Goal: Task Accomplishment & Management: Use online tool/utility

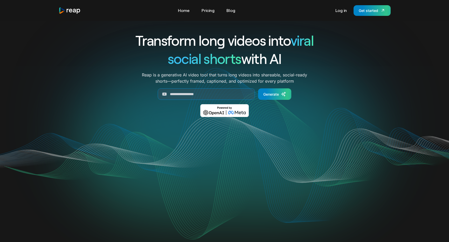
drag, startPoint x: 0, startPoint y: 0, endPoint x: 351, endPoint y: 10, distance: 350.7
click at [351, 10] on div "Log in Get started" at bounding box center [362, 10] width 58 height 11
click at [342, 11] on link "Log in" at bounding box center [341, 10] width 17 height 8
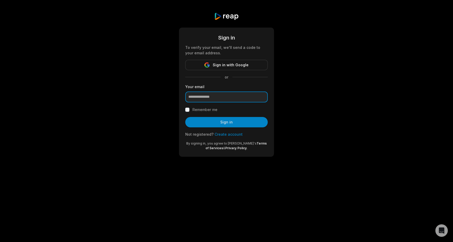
click at [224, 97] on input "email" at bounding box center [226, 96] width 83 height 11
type input "**********"
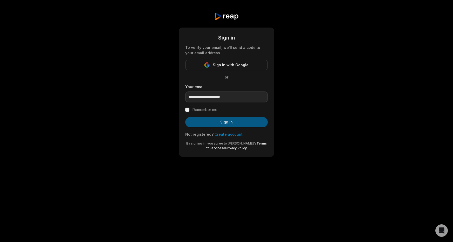
click at [225, 120] on button "Sign in" at bounding box center [226, 122] width 83 height 10
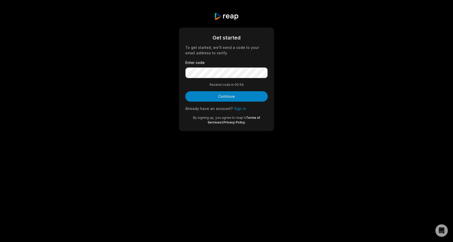
click at [218, 67] on div "Enter code" at bounding box center [226, 69] width 83 height 18
click at [236, 95] on button "Continue" at bounding box center [226, 96] width 83 height 10
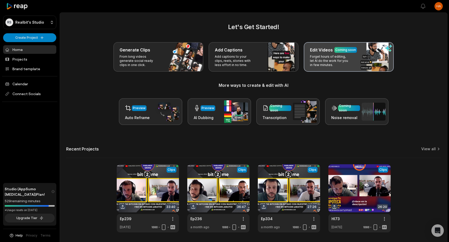
click at [343, 56] on p "Forget hours of editing, let AI do the work for you in few minutes." at bounding box center [330, 60] width 40 height 12
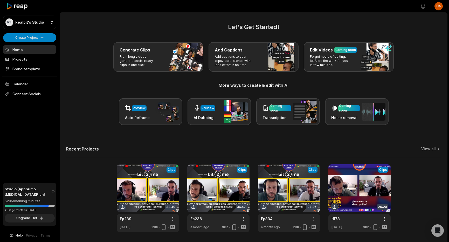
click at [320, 33] on div "Let's Get Started! Generate Clips From long videos generate social ready clips …" at bounding box center [253, 73] width 375 height 102
drag, startPoint x: 329, startPoint y: 30, endPoint x: 298, endPoint y: 26, distance: 30.8
click at [299, 26] on h2 "Let's Get Started!" at bounding box center [253, 26] width 375 height 9
click at [32, 35] on html "RS Realbit's Studio Create Project Home Projects Brand template Calendar Connec…" at bounding box center [224, 121] width 449 height 242
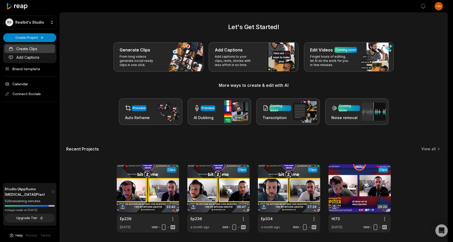
click at [36, 48] on link "Create Clips" at bounding box center [29, 48] width 51 height 9
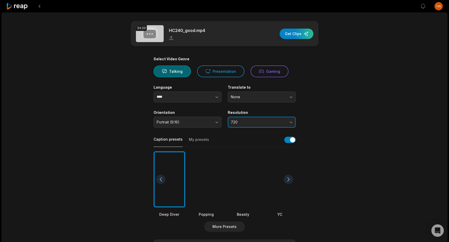
click at [254, 126] on button "720" at bounding box center [262, 122] width 68 height 11
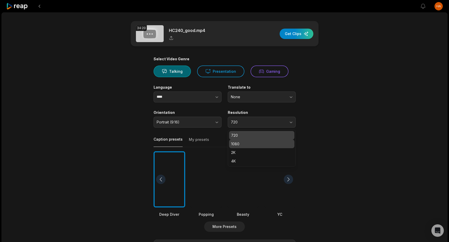
click at [250, 145] on p "1080" at bounding box center [261, 143] width 61 height 5
click at [241, 182] on div at bounding box center [243, 179] width 32 height 56
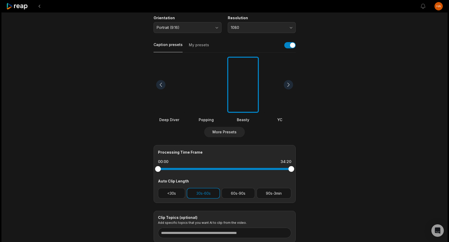
scroll to position [104, 0]
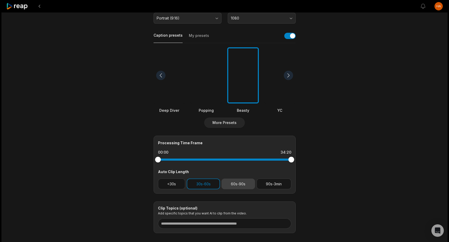
click at [231, 183] on button "60s-90s" at bounding box center [238, 183] width 33 height 11
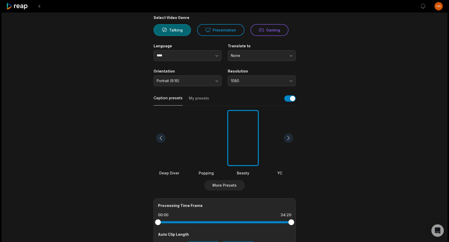
scroll to position [0, 0]
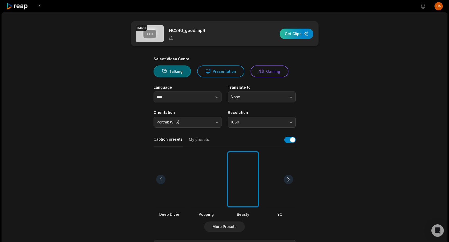
click at [303, 36] on div "button" at bounding box center [297, 34] width 34 height 10
